Goal: Information Seeking & Learning: Learn about a topic

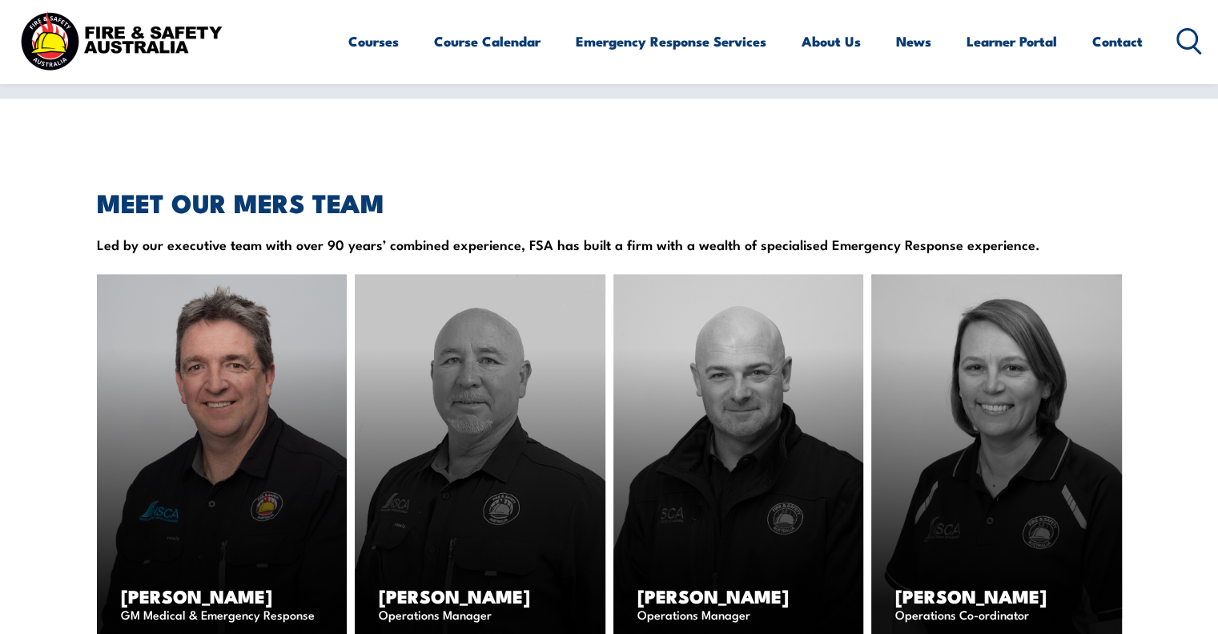
scroll to position [1790, 0]
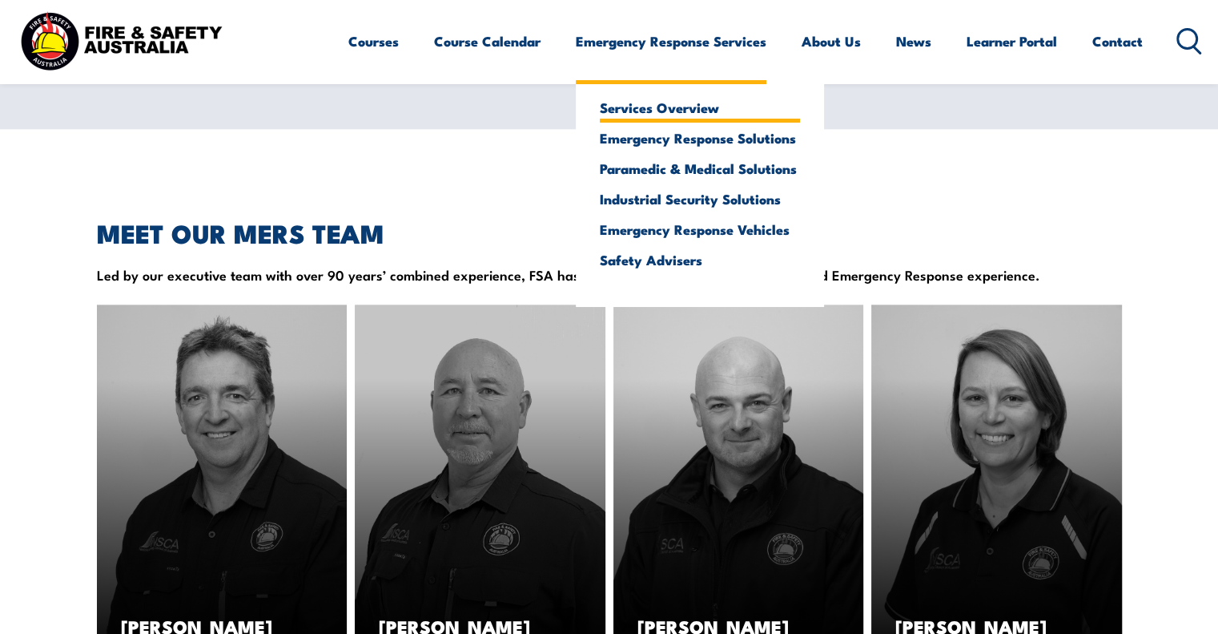
click at [652, 114] on link "Services Overview" at bounding box center [700, 107] width 200 height 14
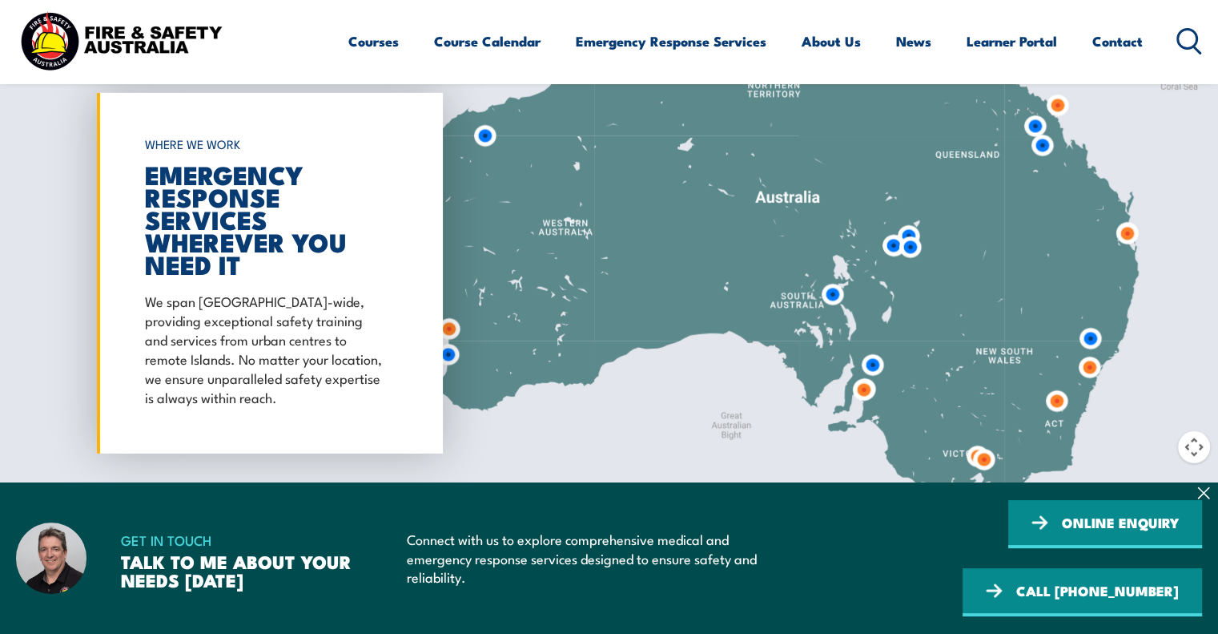
scroll to position [4674, 0]
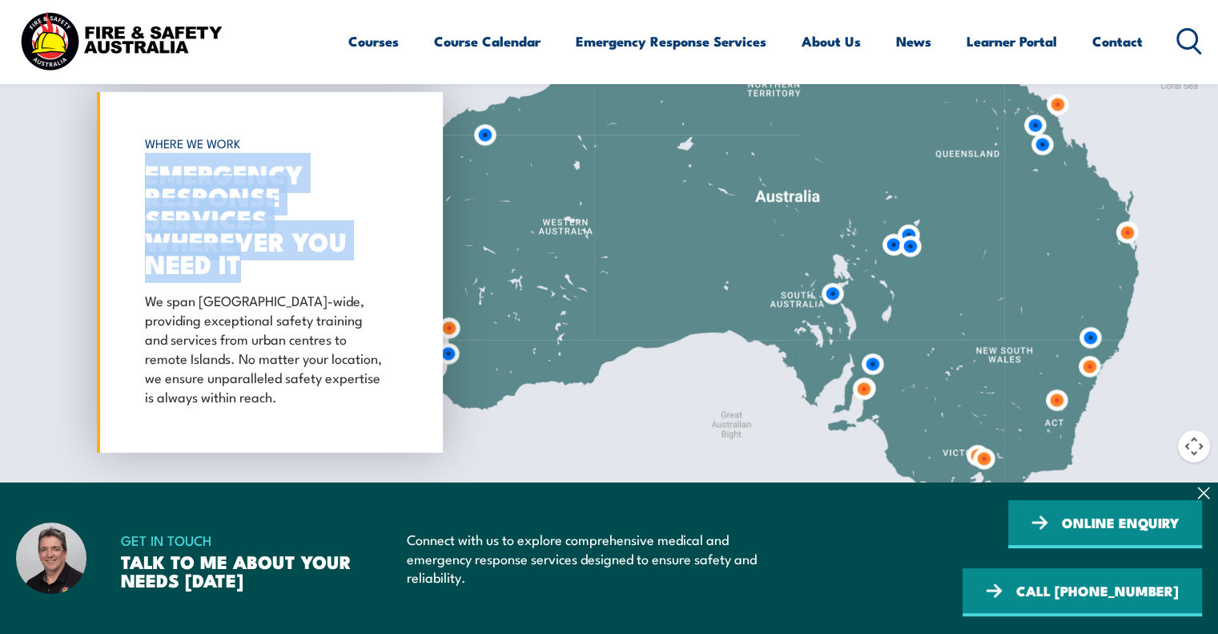
drag, startPoint x: 147, startPoint y: 145, endPoint x: 257, endPoint y: 238, distance: 143.8
click at [257, 238] on h2 "EMERGENCY RESPONSE SERVICES WHEREVER YOU NEED IT" at bounding box center [266, 218] width 242 height 112
copy h2 "EMERGENCY RESPONSE SERVICES WHEREVER YOU NEED IT"
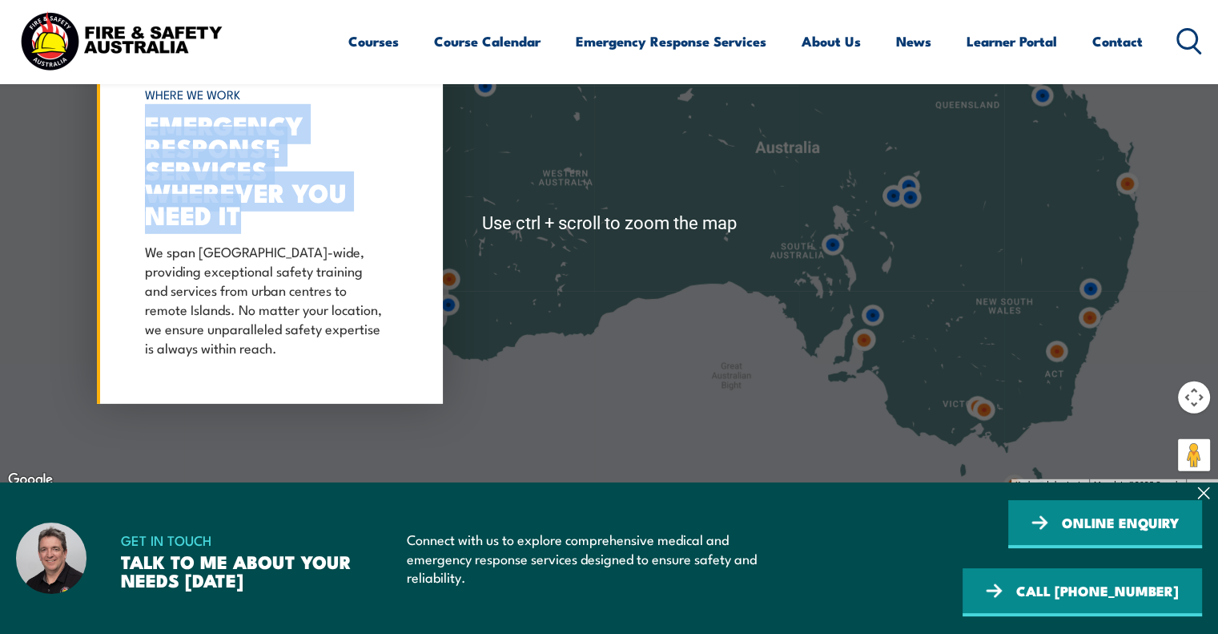
scroll to position [4723, 0]
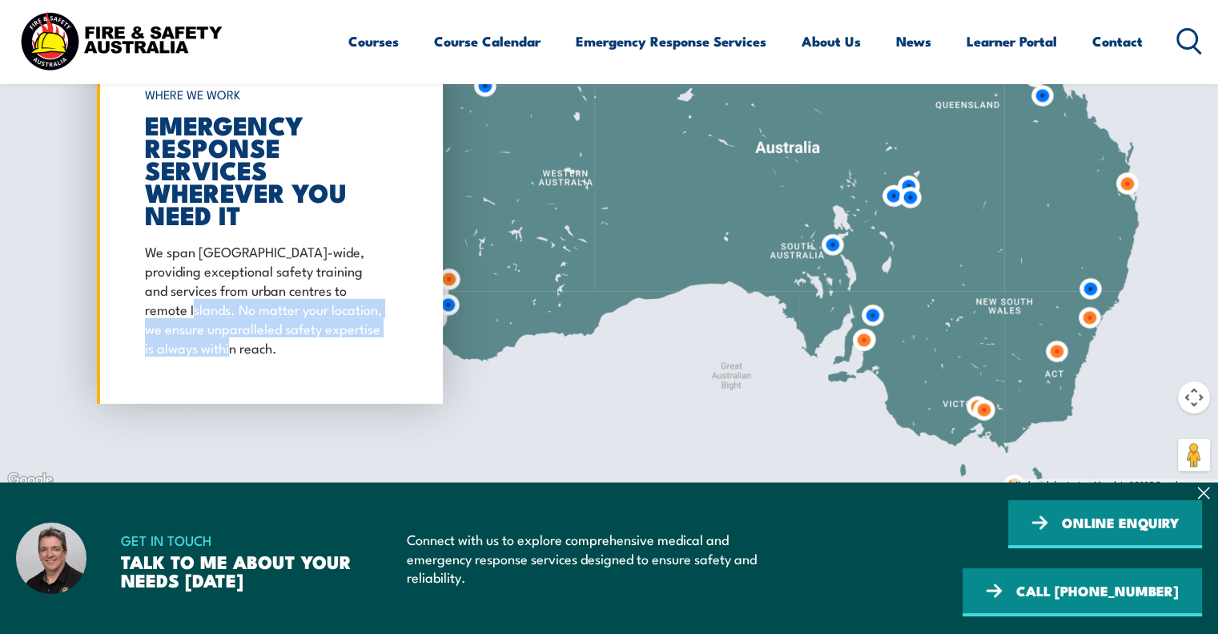
drag, startPoint x: 144, startPoint y: 276, endPoint x: 224, endPoint y: 323, distance: 92.6
click at [224, 323] on p "We span [GEOGRAPHIC_DATA]-wide, providing exceptional safety training and servi…" at bounding box center [266, 298] width 242 height 115
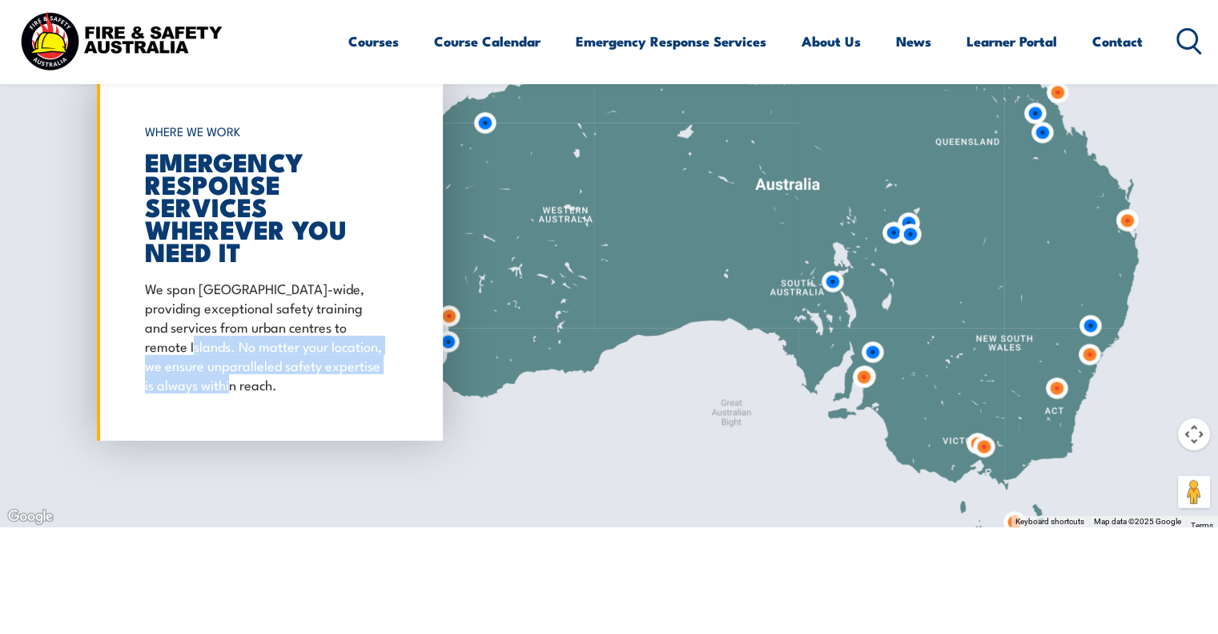
scroll to position [4685, 0]
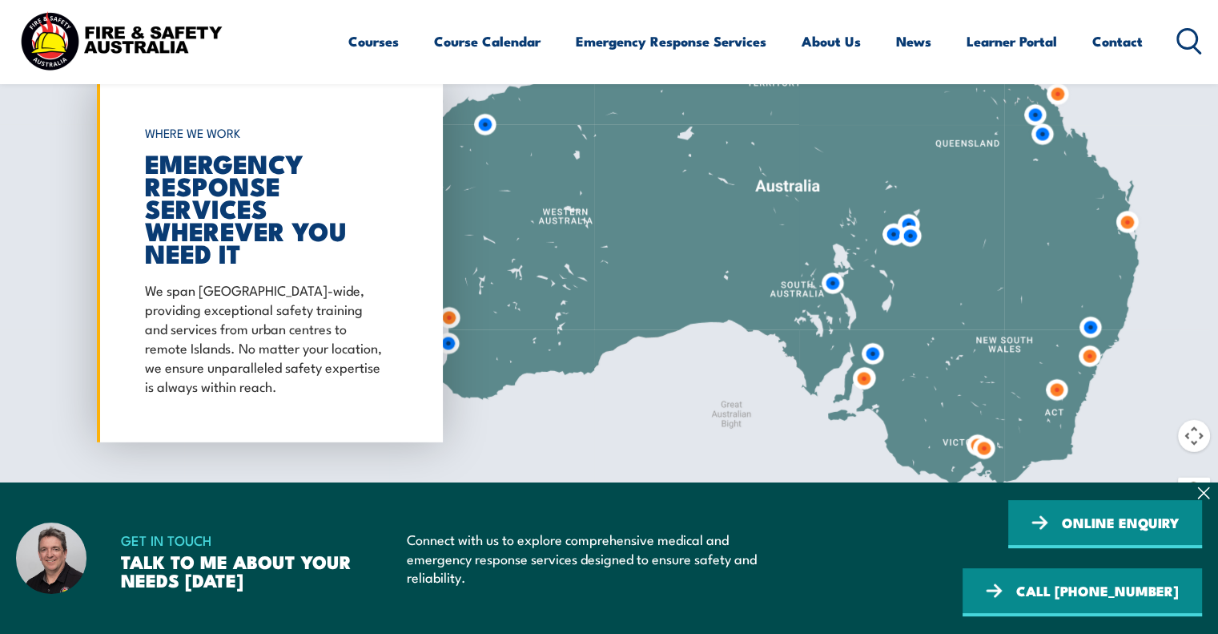
click at [202, 280] on p "We span [GEOGRAPHIC_DATA]-wide, providing exceptional safety training and servi…" at bounding box center [266, 337] width 242 height 115
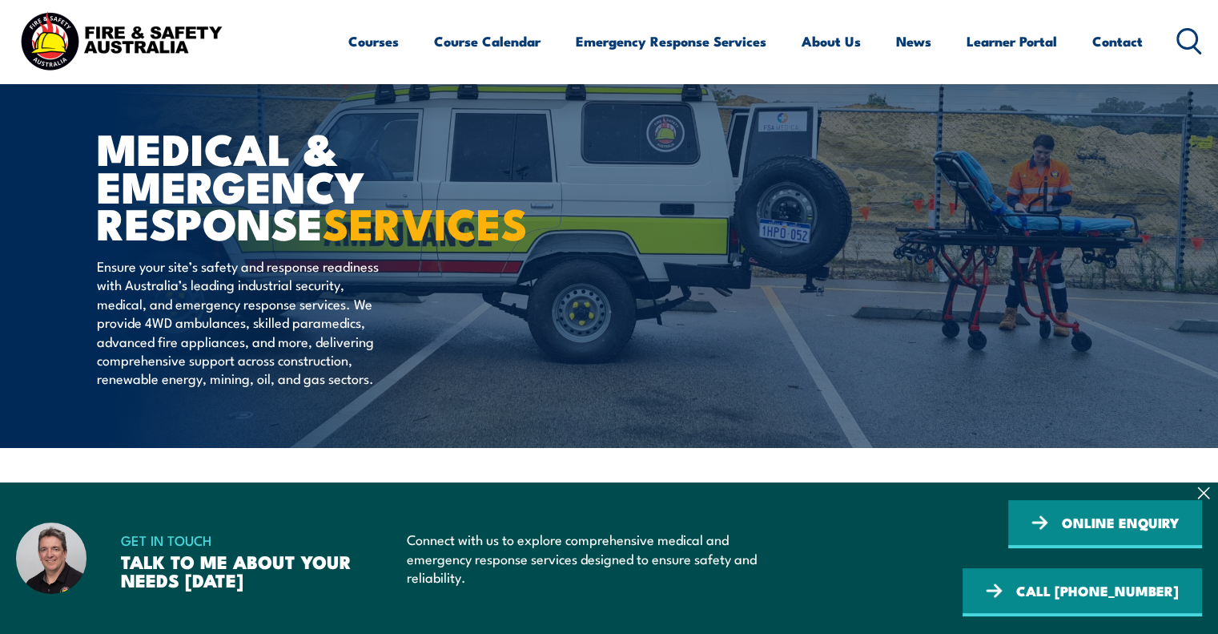
scroll to position [29, 0]
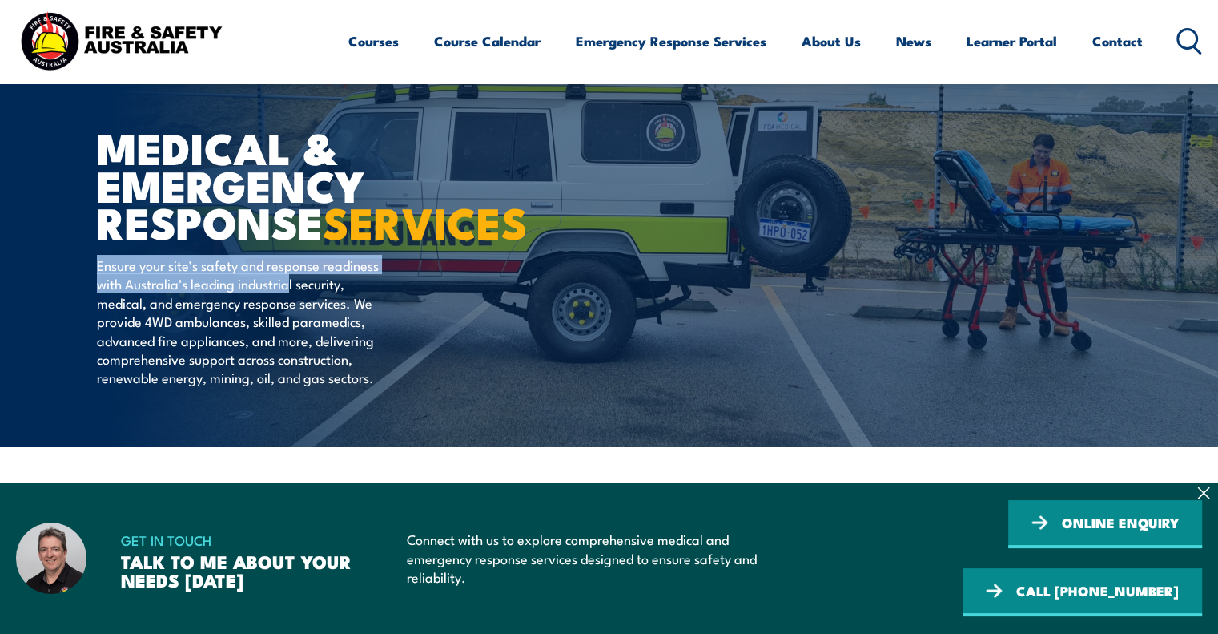
drag, startPoint x: 96, startPoint y: 300, endPoint x: 290, endPoint y: 321, distance: 195.1
click at [290, 321] on p "Ensure your site’s safety and response readiness with Australia’s leading indus…" at bounding box center [243, 321] width 292 height 131
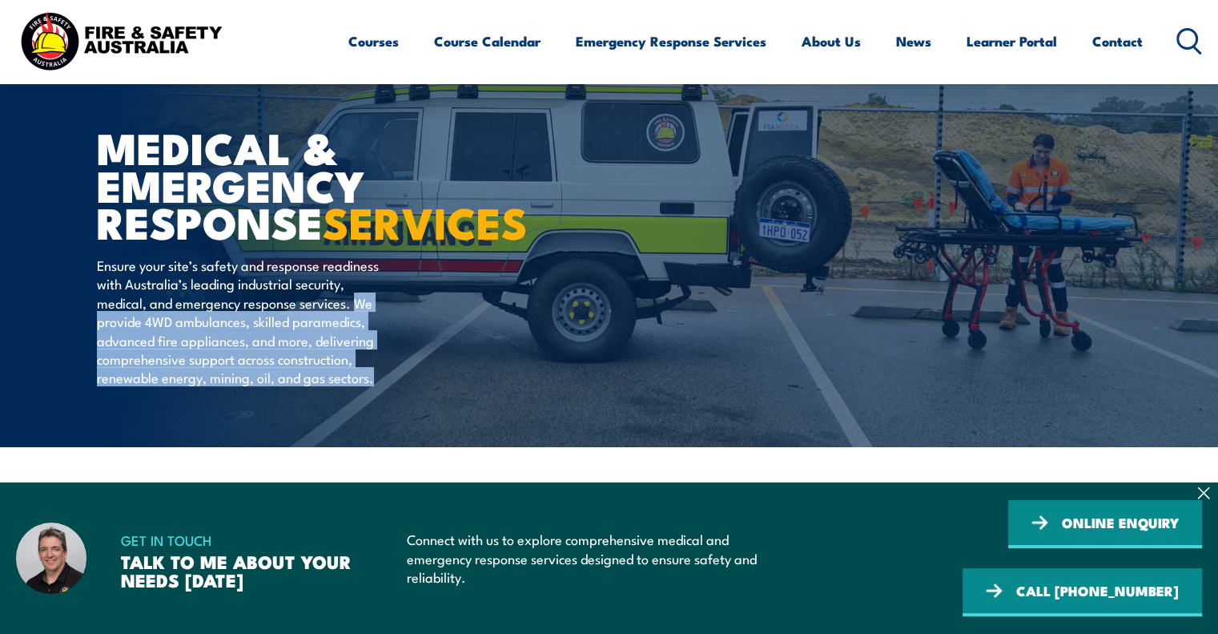
drag, startPoint x: 356, startPoint y: 343, endPoint x: 378, endPoint y: 413, distance: 74.0
click at [378, 387] on p "Ensure your site’s safety and response readiness with Australia’s leading indus…" at bounding box center [243, 321] width 292 height 131
copy p "We provide 4WD ambulances, skilled paramedics, advanced fire appliances, and mo…"
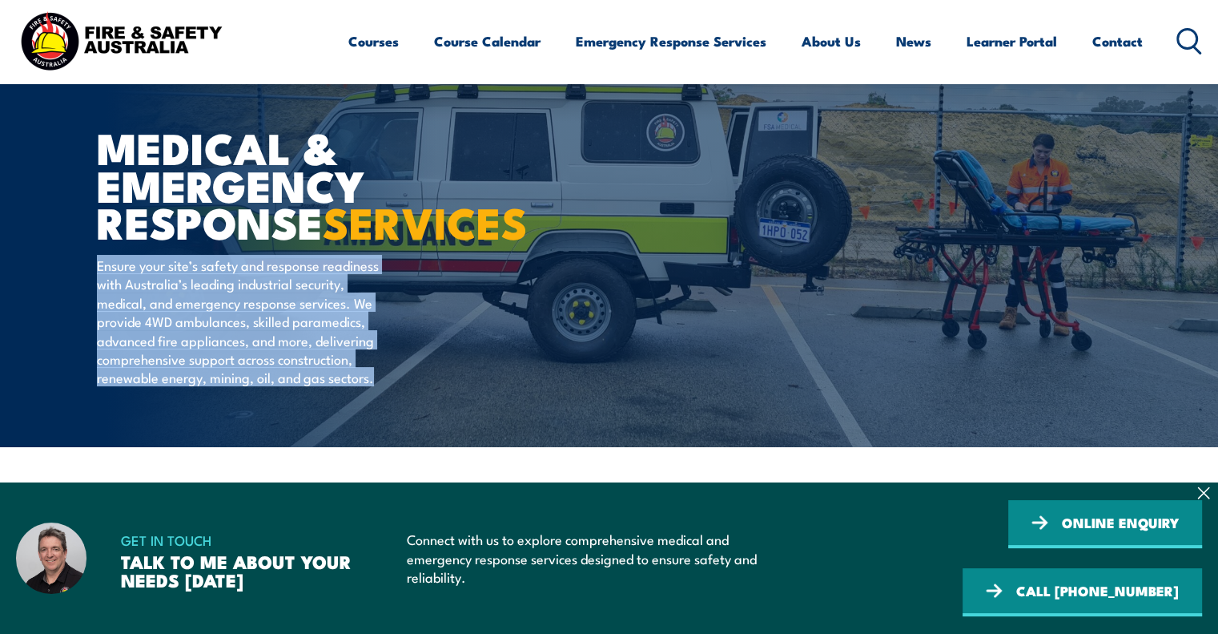
drag, startPoint x: 98, startPoint y: 304, endPoint x: 380, endPoint y: 426, distance: 307.2
click at [380, 426] on div "MEDICAL & EMERGENCY RESPONSE SERVICES Ensure your site’s safety and response re…" at bounding box center [295, 209] width 396 height 476
copy p "Ensure your site’s safety and response readiness with Australia’s leading indus…"
